Goal: Obtain resource: Obtain resource

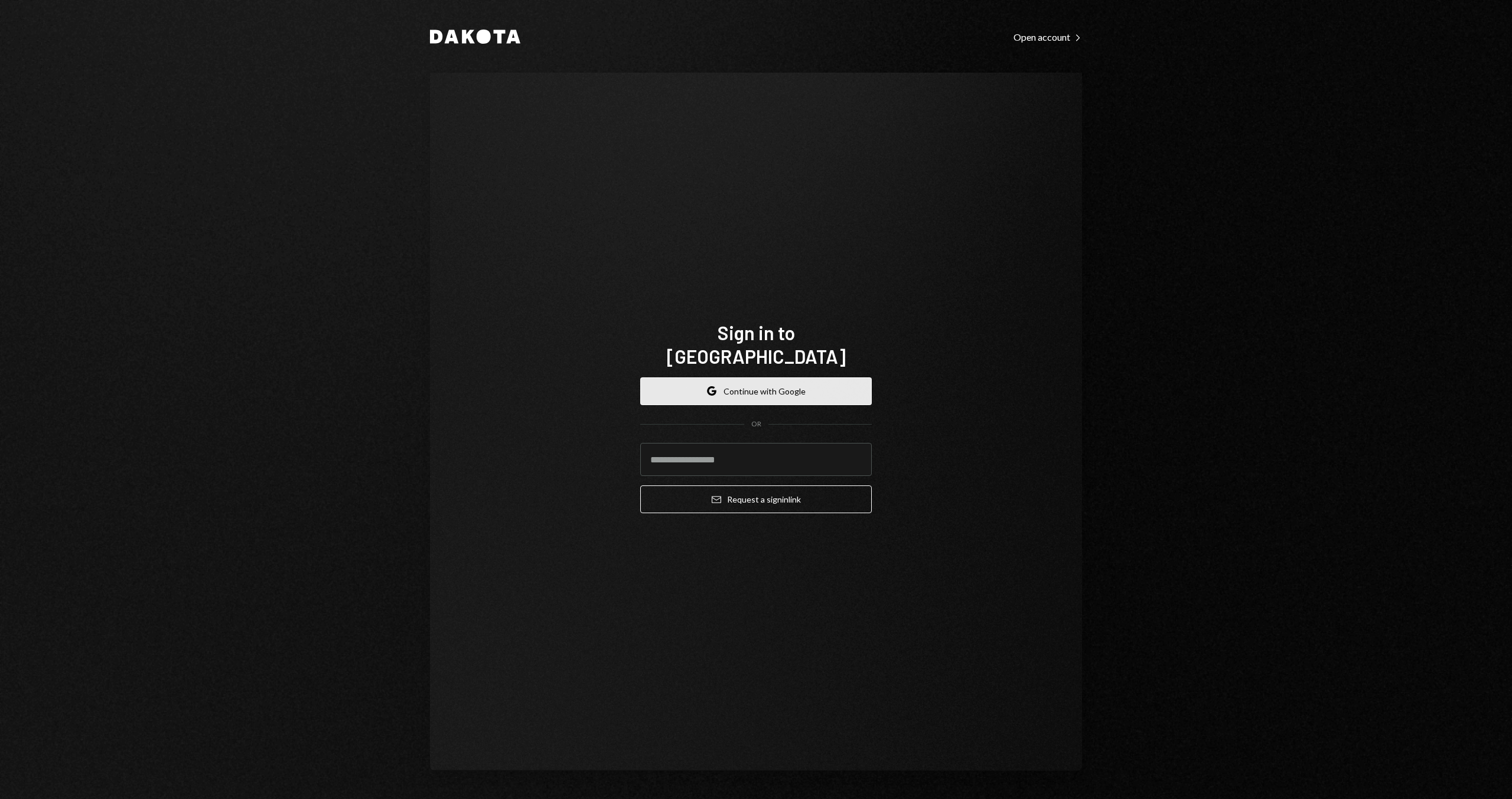
click at [770, 378] on button "Google Continue with Google" at bounding box center [756, 391] width 232 height 28
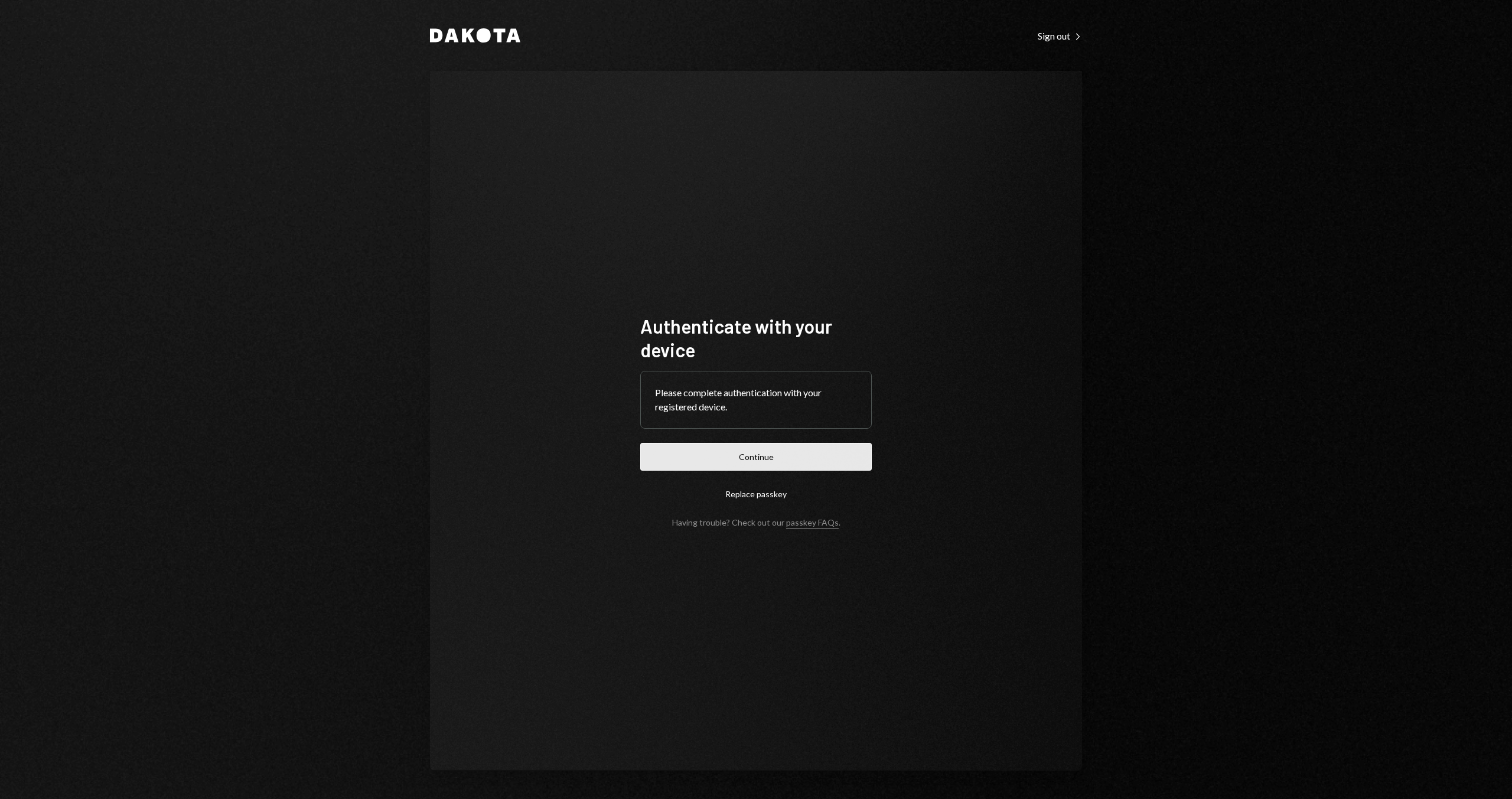
click at [747, 455] on button "Continue" at bounding box center [756, 457] width 232 height 28
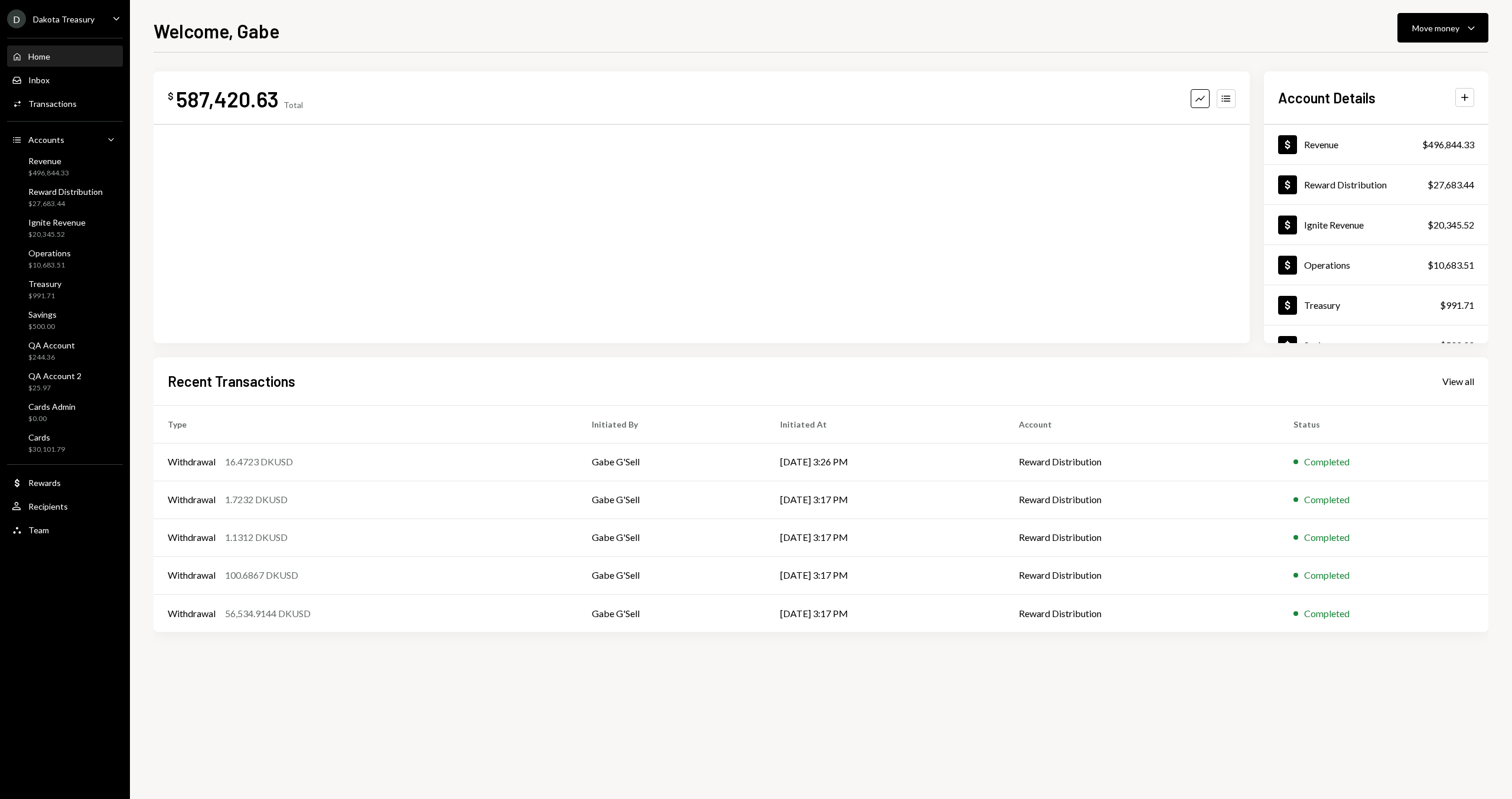
click at [49, 24] on div "Dakota Treasury" at bounding box center [64, 20] width 61 height 10
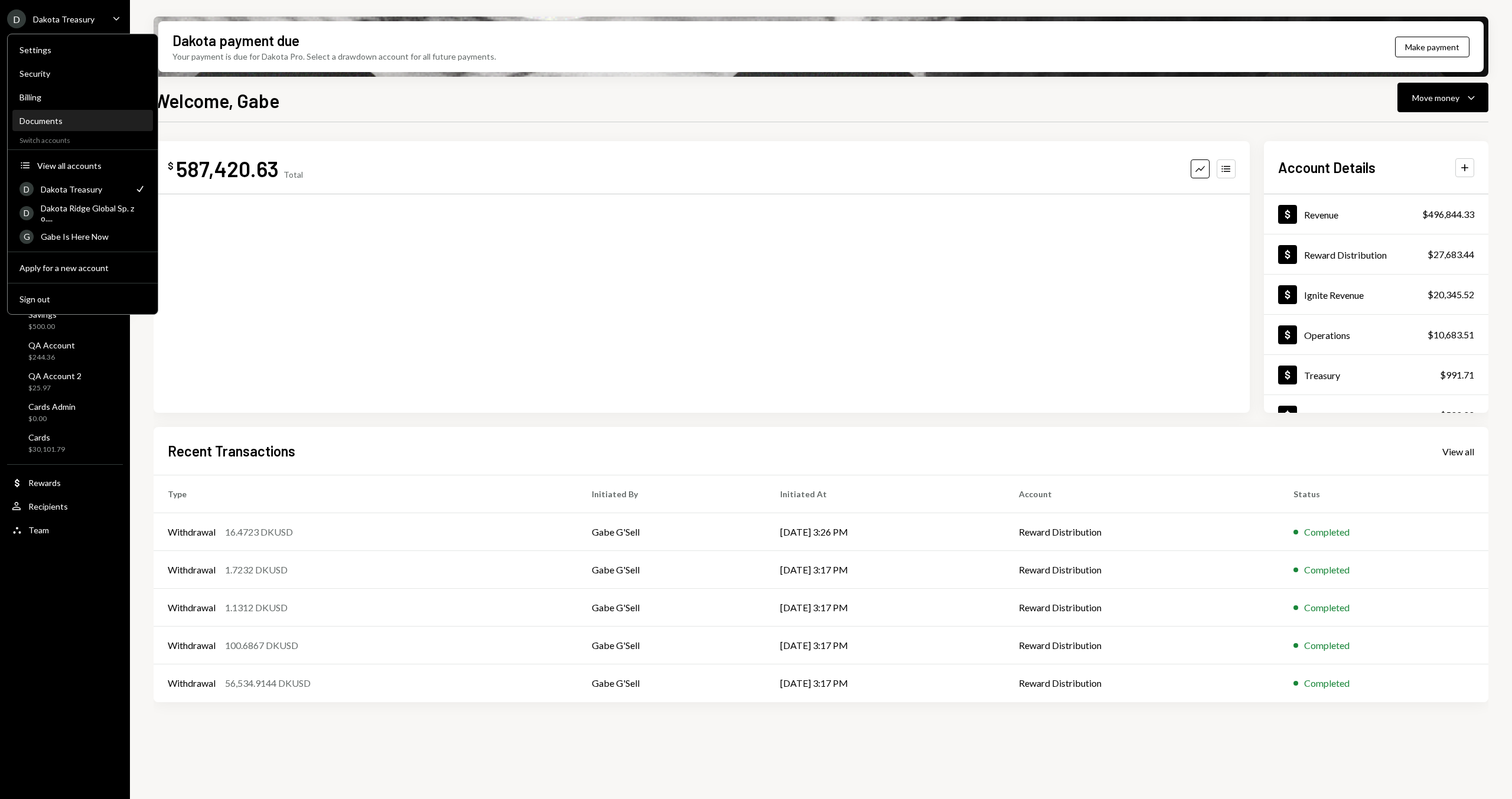
click at [65, 122] on div "Documents" at bounding box center [83, 121] width 126 height 10
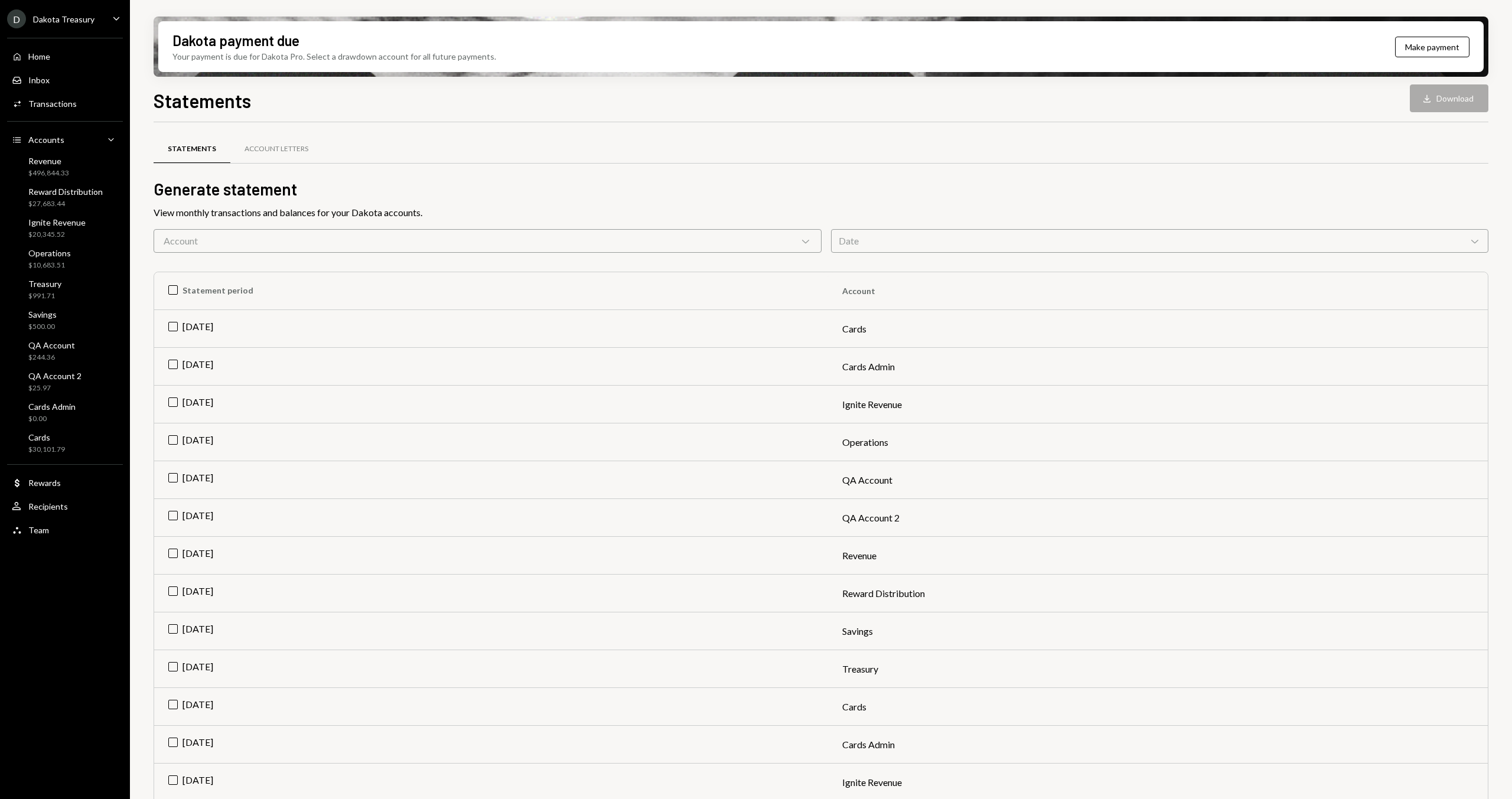
click at [684, 238] on div "Account Chevron Down" at bounding box center [488, 241] width 668 height 24
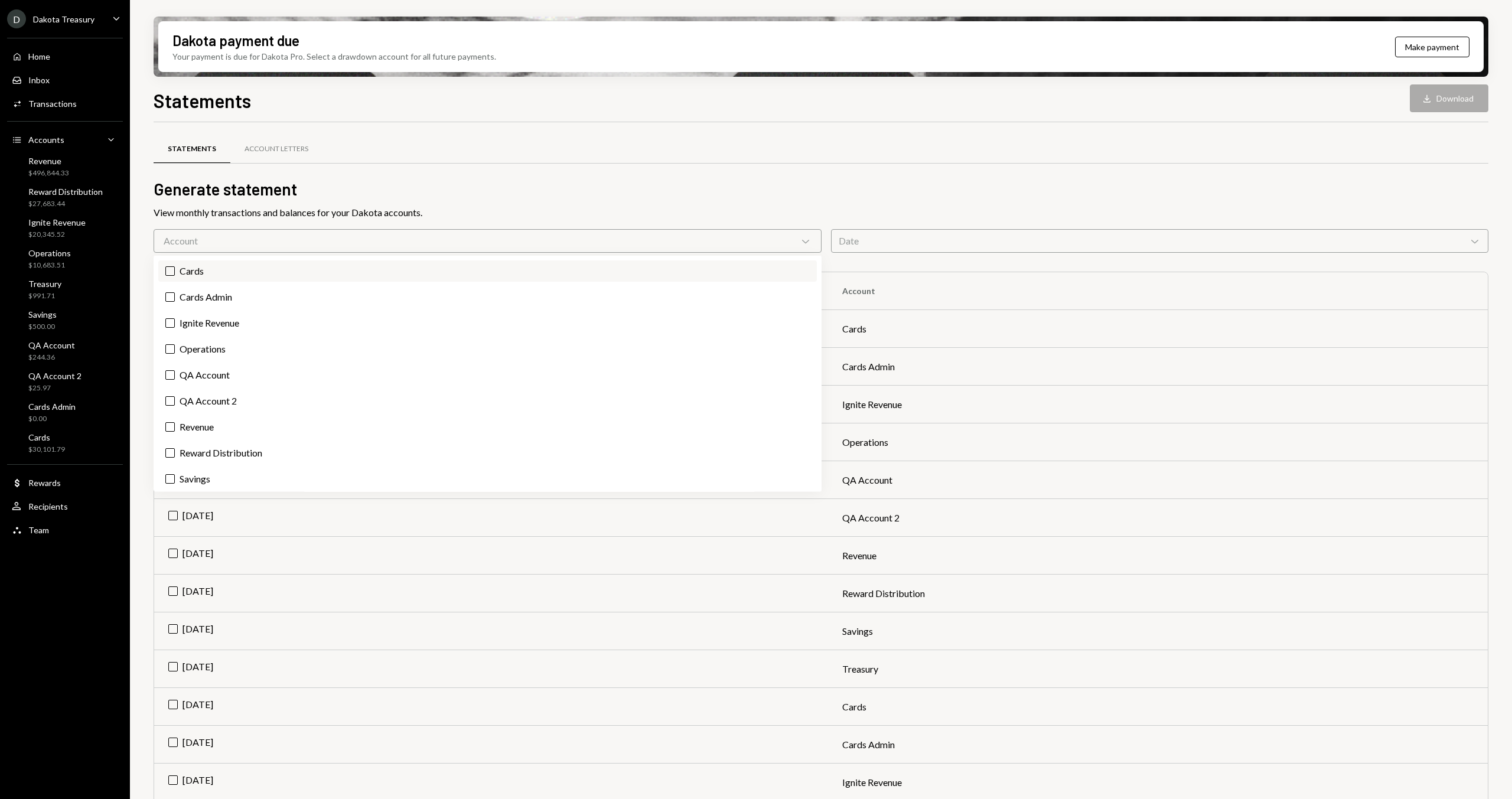
click at [279, 280] on label "Cards" at bounding box center [488, 271] width 658 height 21
click at [175, 276] on button "Cards" at bounding box center [170, 270] width 9 height 9
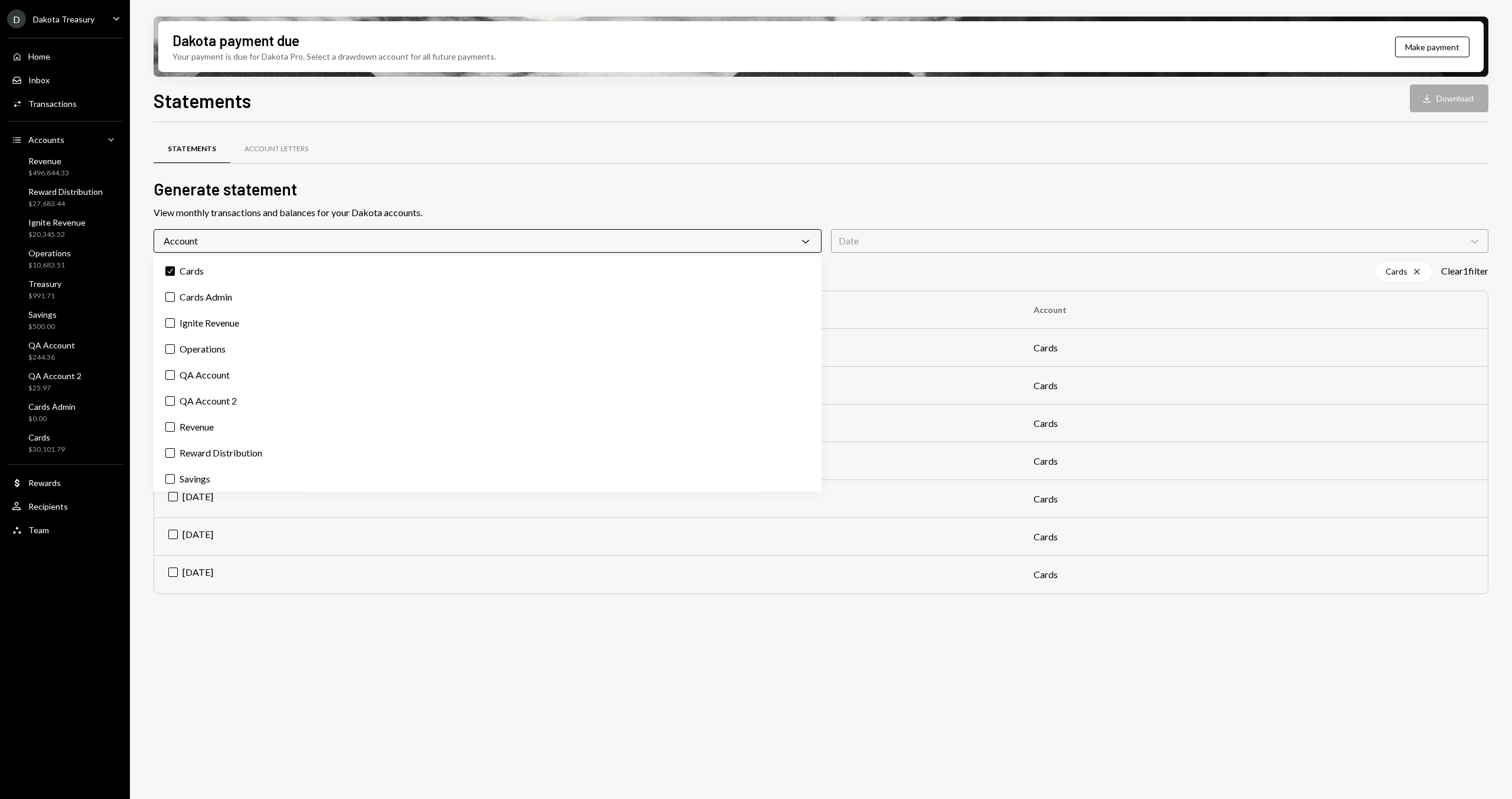
click at [401, 189] on h2 "Generate statement" at bounding box center [821, 189] width 1335 height 23
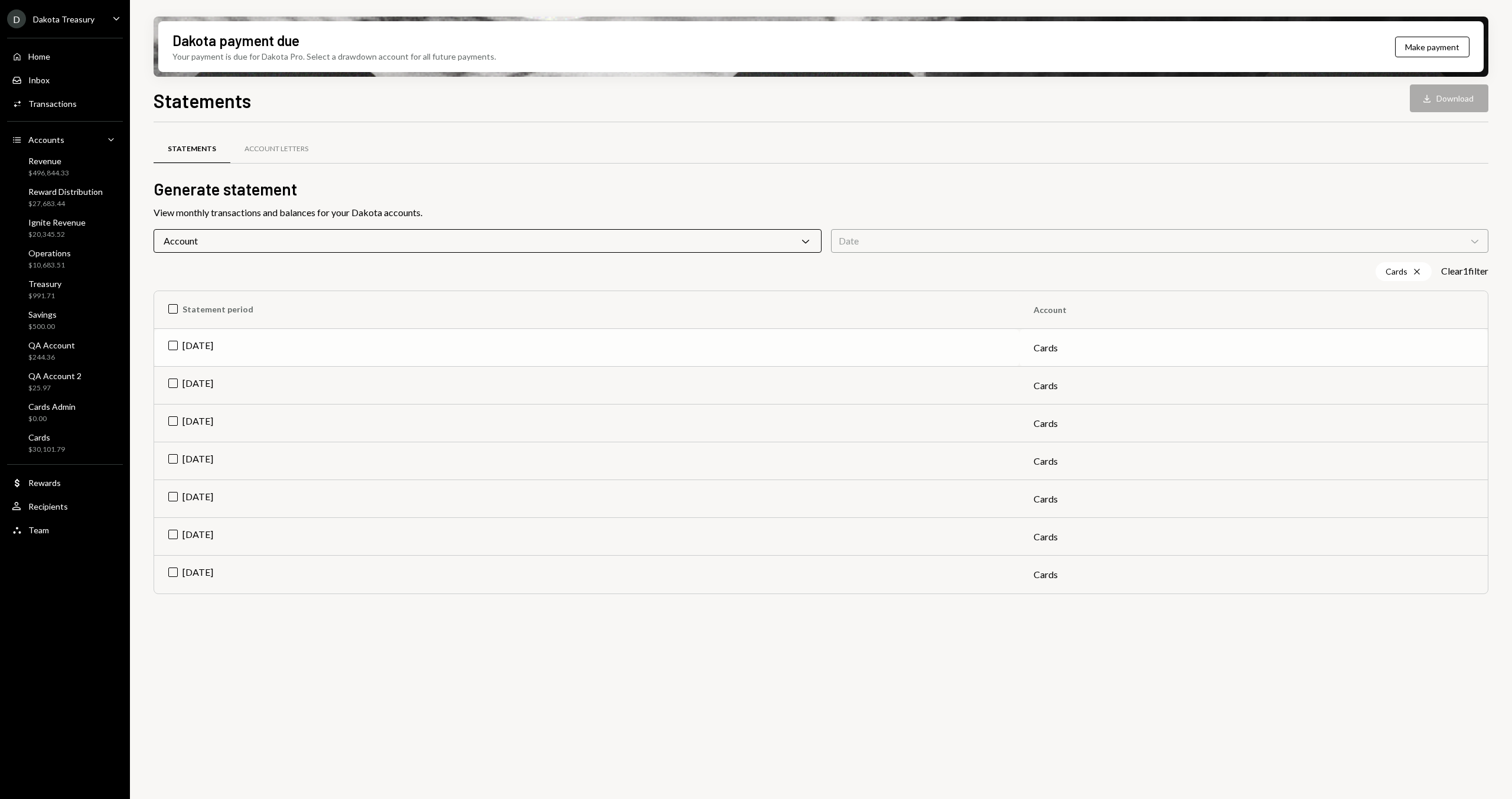
click at [851, 337] on td "Aug 2025" at bounding box center [586, 348] width 865 height 38
click at [1449, 100] on button "Download Download" at bounding box center [1449, 98] width 78 height 28
click at [195, 385] on td "Jul 2025" at bounding box center [586, 385] width 865 height 38
click at [195, 408] on td "Jun 2025" at bounding box center [586, 424] width 865 height 38
drag, startPoint x: 201, startPoint y: 349, endPoint x: 205, endPoint y: 406, distance: 57.1
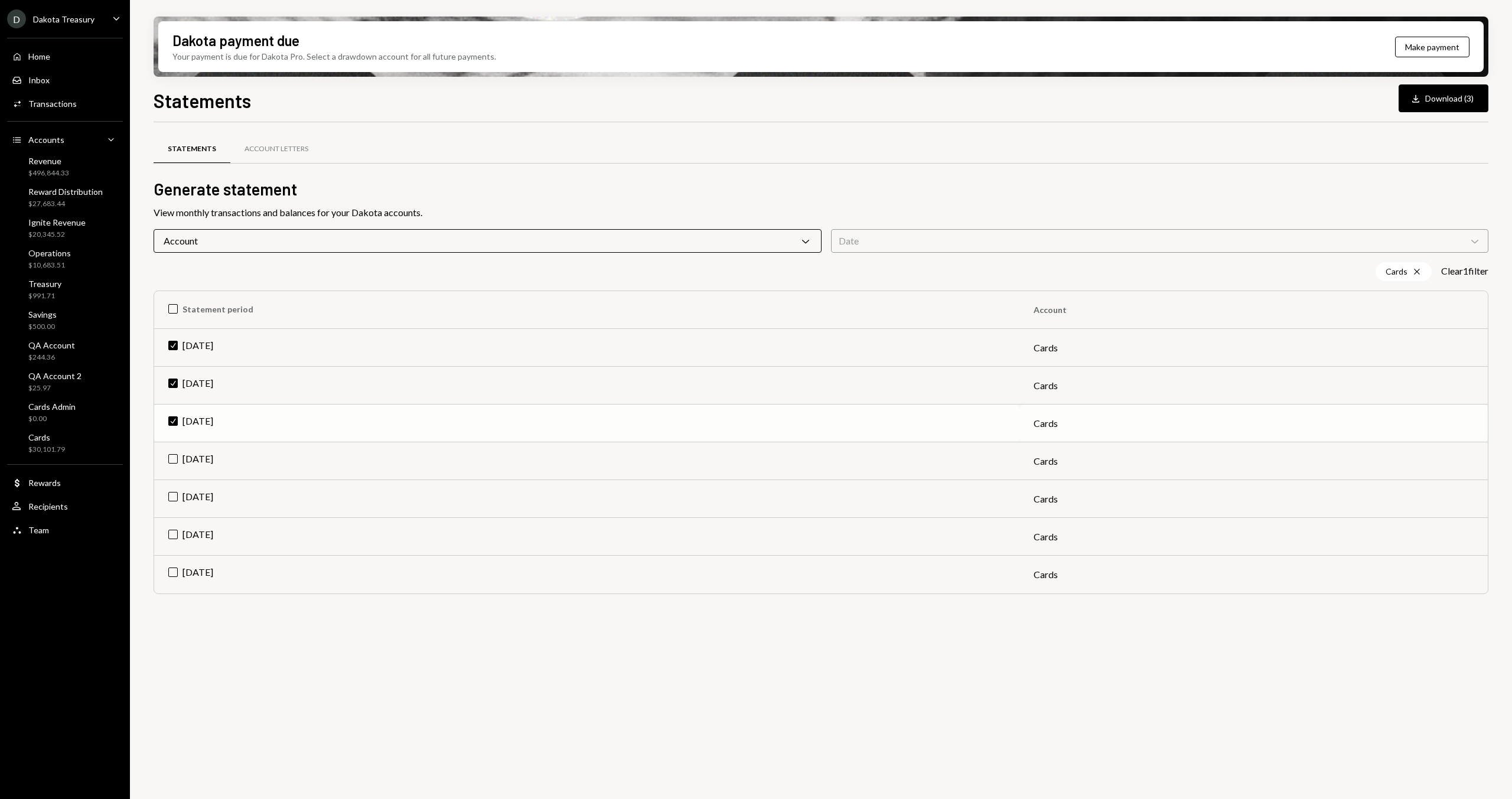
click at [201, 349] on td "Check Aug 2025" at bounding box center [586, 348] width 865 height 38
click at [206, 408] on td "Check Jun 2025" at bounding box center [586, 424] width 865 height 38
click at [1429, 105] on button "Download Download" at bounding box center [1449, 98] width 78 height 28
click at [255, 421] on td "Jun 2025" at bounding box center [586, 424] width 865 height 38
click at [233, 392] on td "Check Jul 2025" at bounding box center [586, 385] width 865 height 38
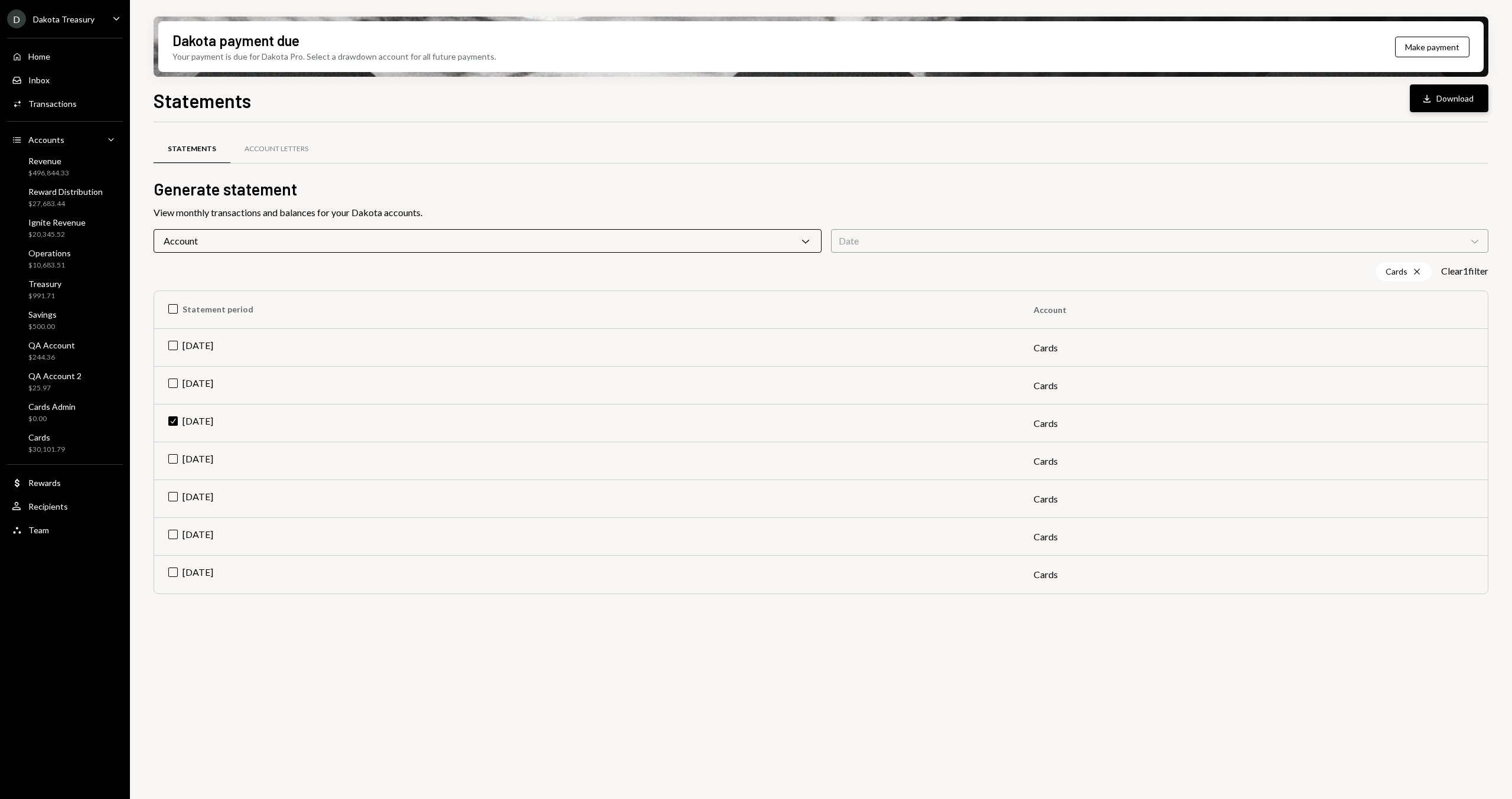
click at [1463, 104] on button "Download Download" at bounding box center [1449, 98] width 78 height 28
click at [65, 49] on div "Home Home" at bounding box center [65, 57] width 107 height 20
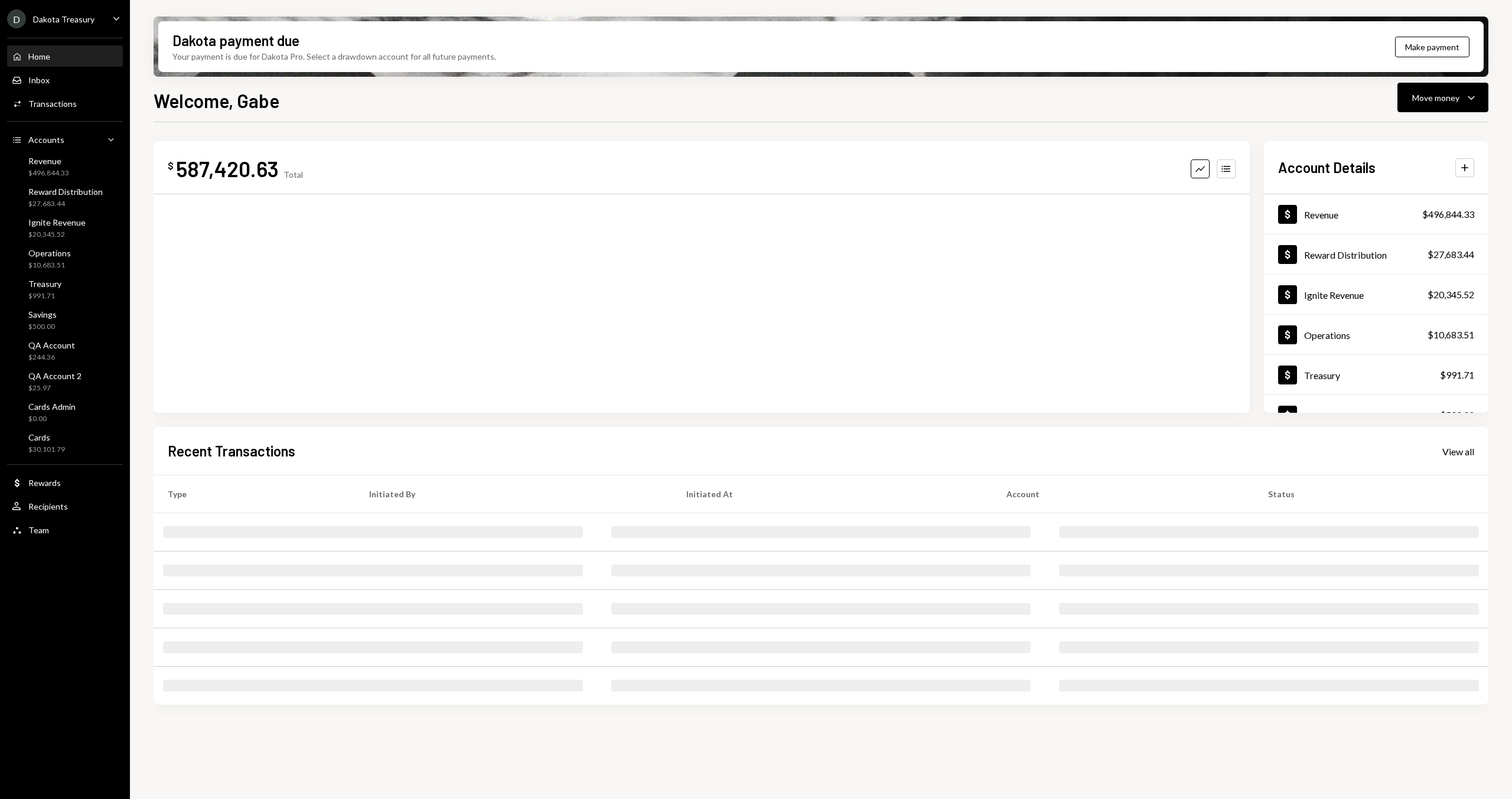
click at [304, 111] on div "Welcome, Gabe Move money Caret Down" at bounding box center [821, 99] width 1335 height 26
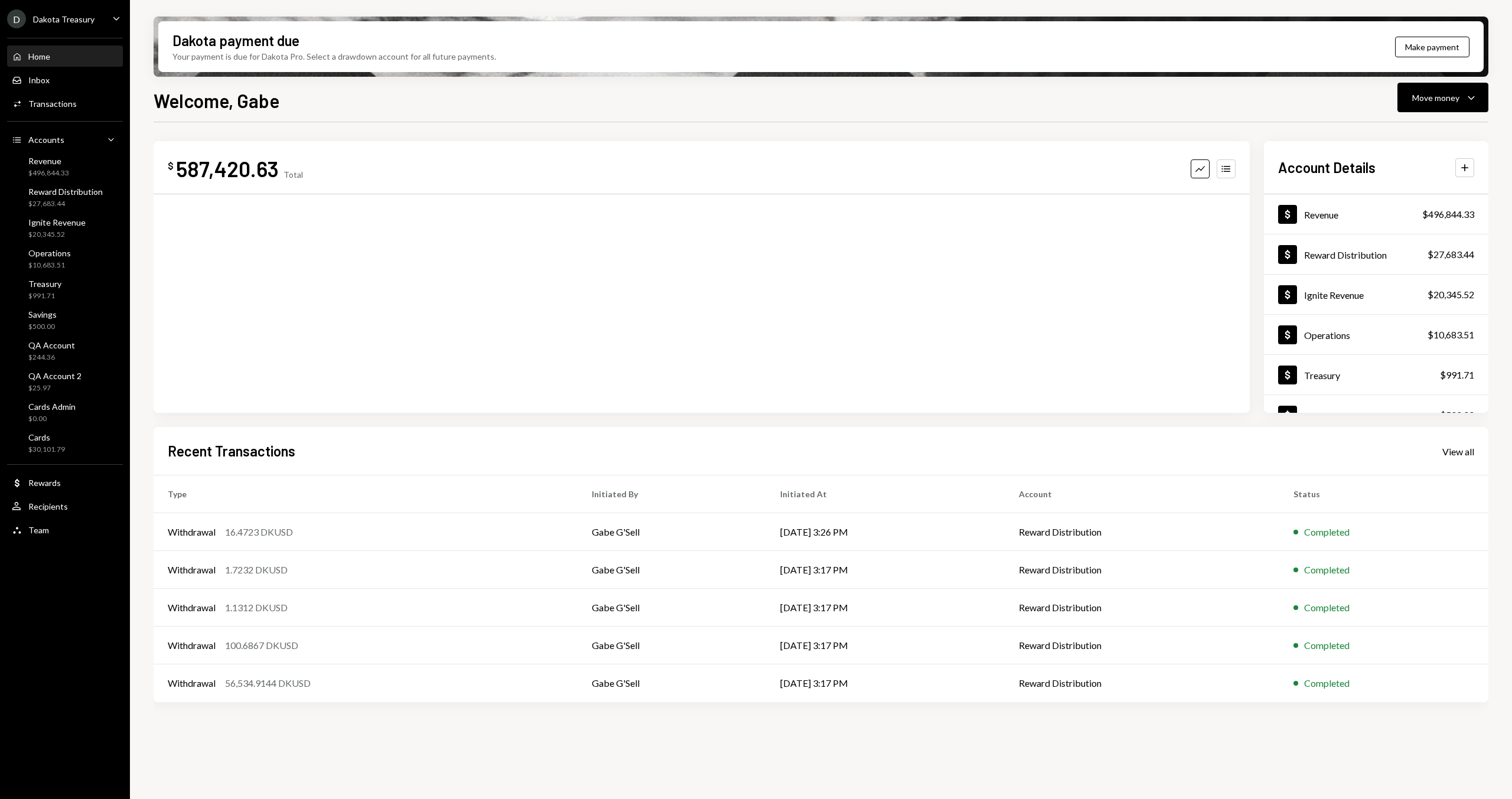
click at [210, 96] on h1 "Welcome, Gabe" at bounding box center [216, 101] width 126 height 24
